Goal: Information Seeking & Learning: Learn about a topic

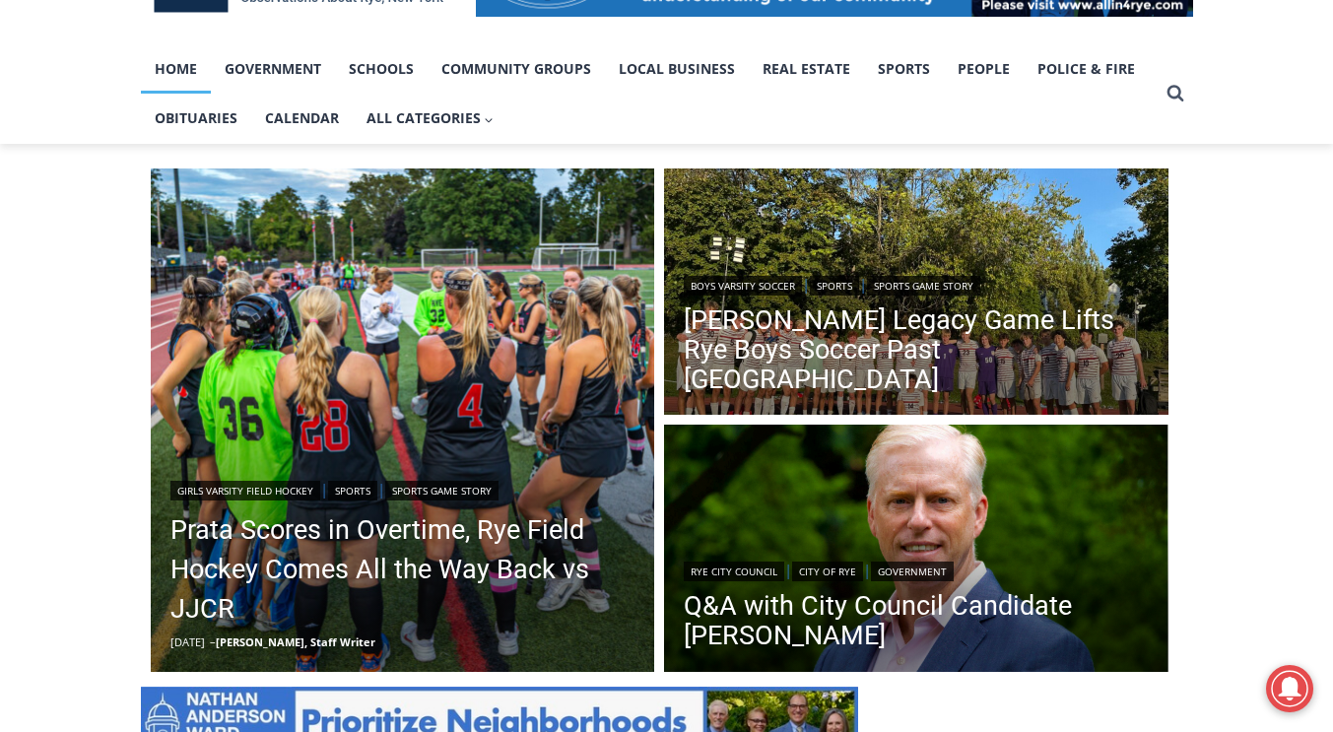
scroll to position [389, 0]
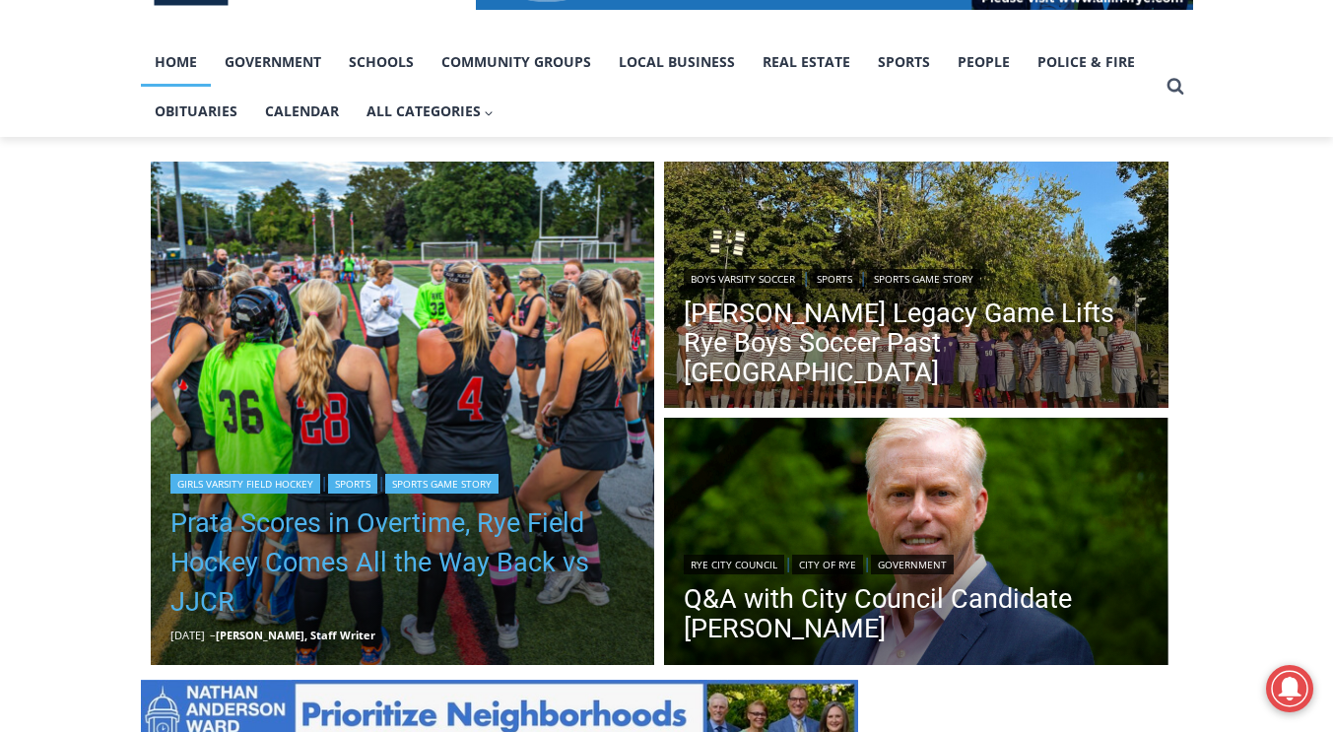
click at [394, 531] on link "Prata Scores in Overtime, Rye Field Hockey Comes All the Way Back vs JJCR" at bounding box center [402, 562] width 465 height 118
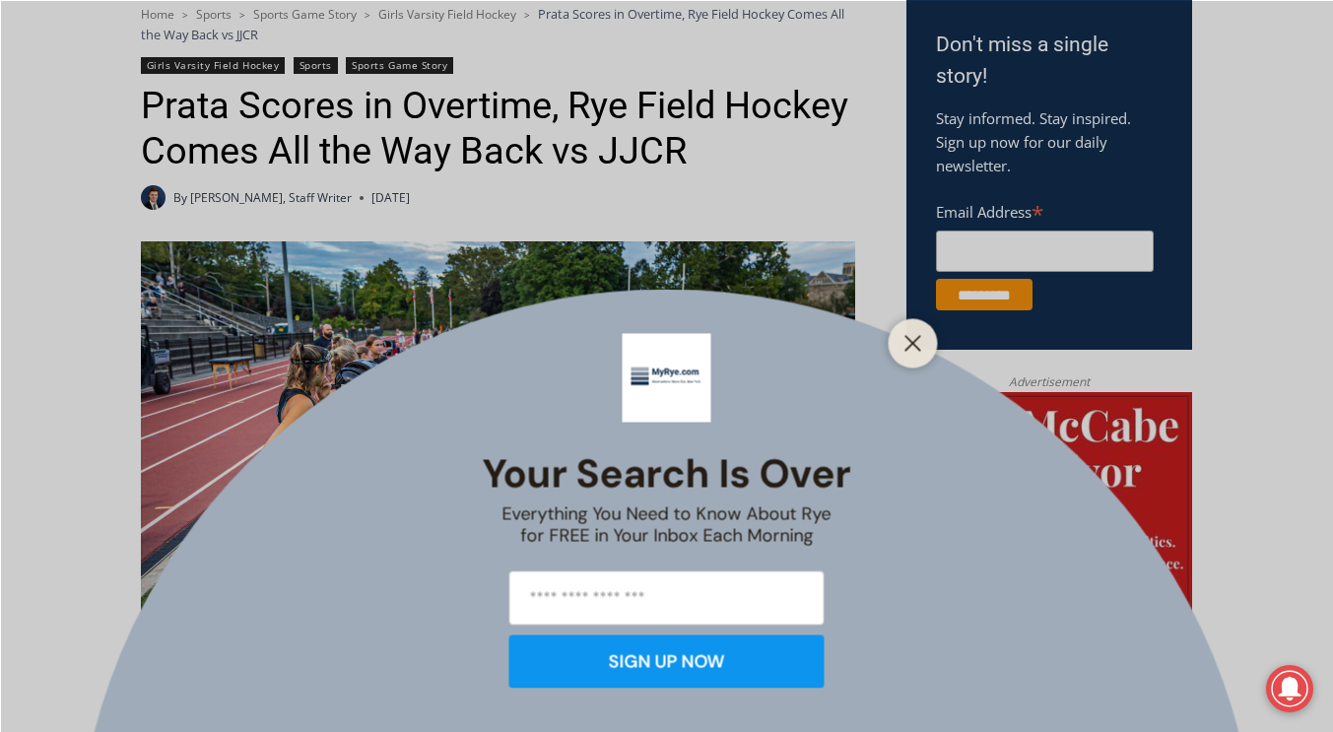
scroll to position [650, 0]
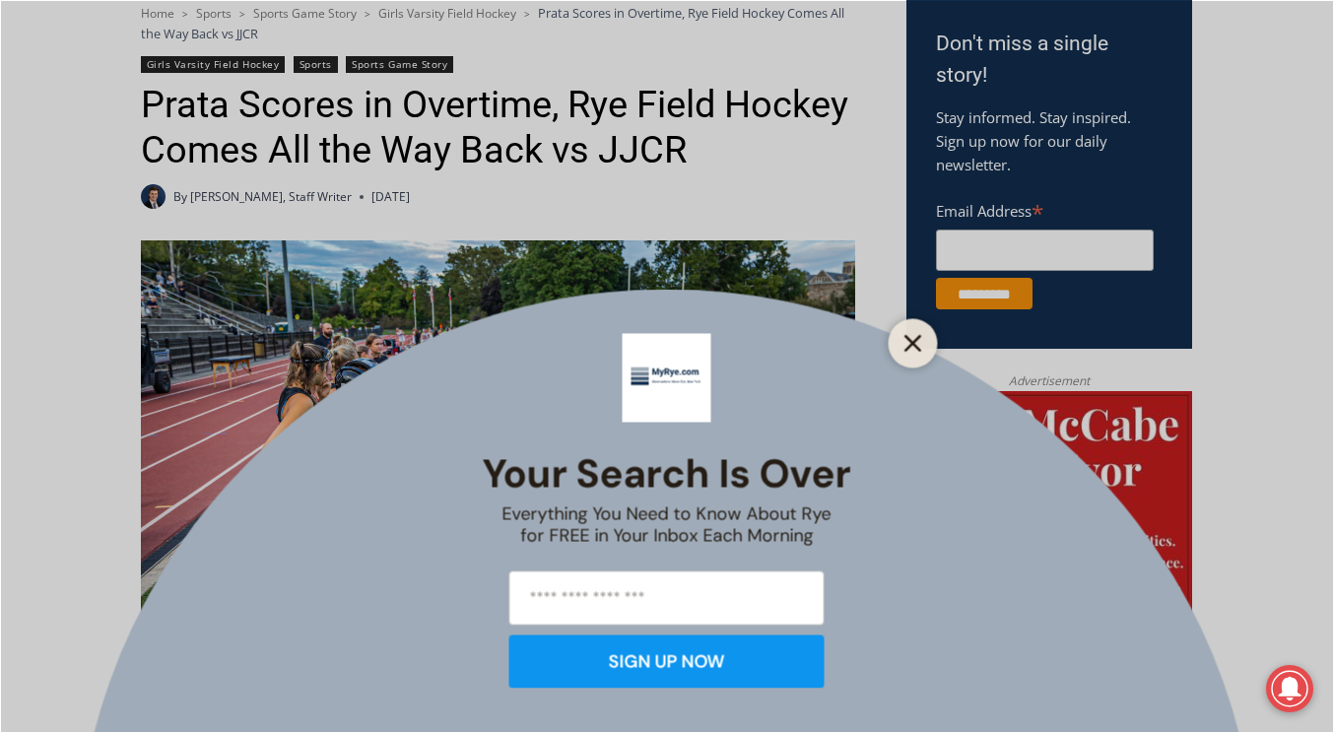
click at [909, 344] on icon "Close" at bounding box center [913, 343] width 18 height 18
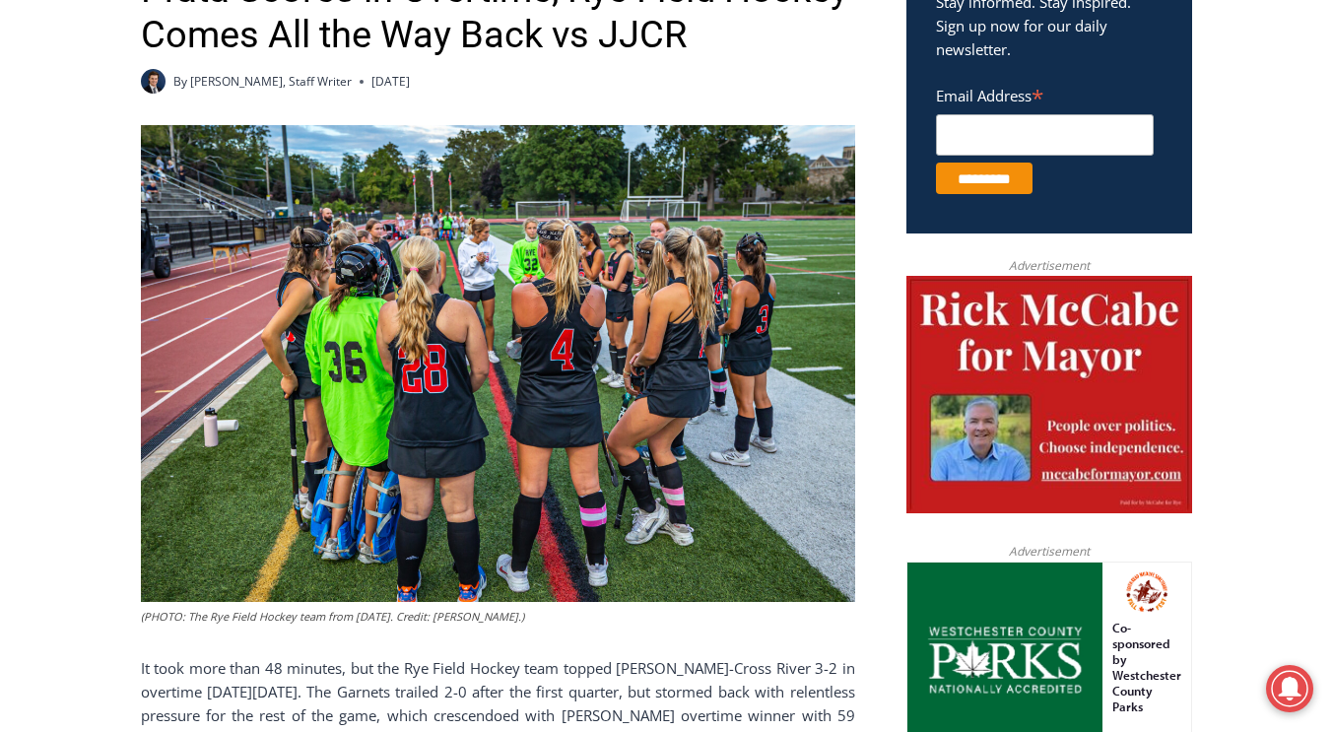
scroll to position [759, 0]
